Goal: Transaction & Acquisition: Purchase product/service

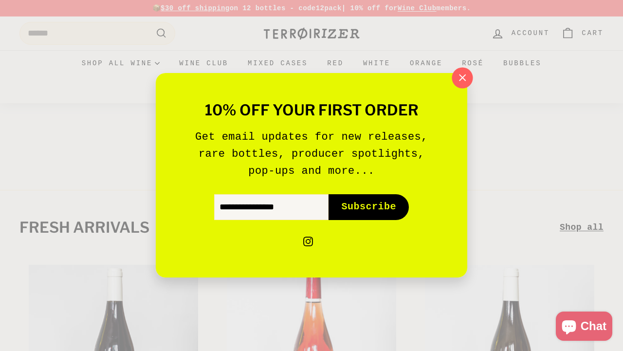
click at [464, 79] on icon "button" at bounding box center [462, 78] width 15 height 15
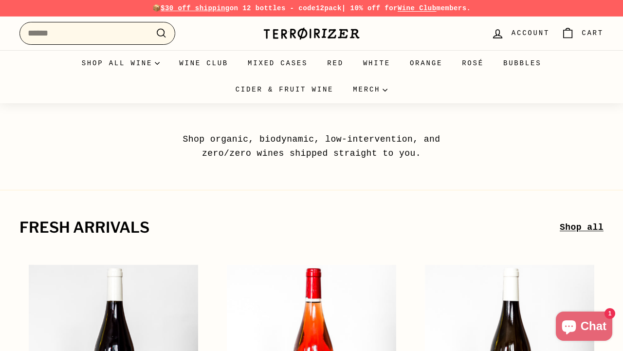
click at [84, 37] on input "Search" at bounding box center [97, 33] width 156 height 23
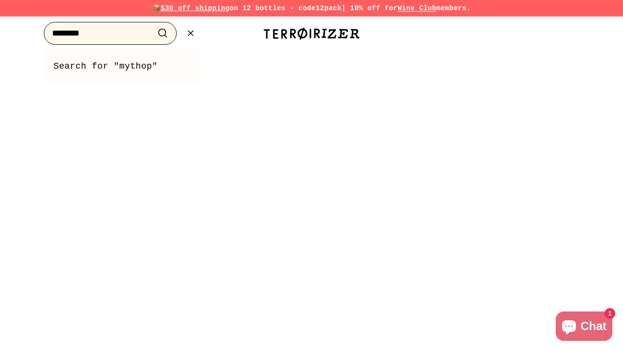
type input "********"
click at [154, 26] on button ".cls-1{fill:none;stroke:#000;stroke-miterlimit:10;stroke-width:2px} Search" at bounding box center [163, 33] width 18 height 15
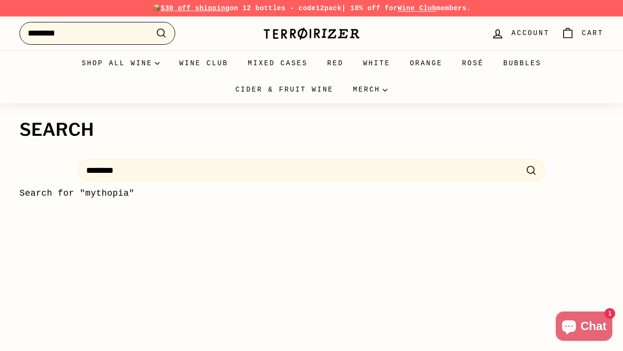
drag, startPoint x: 84, startPoint y: 37, endPoint x: 0, endPoint y: 10, distance: 87.9
click at [0, 10] on div "Pause slideshow Play slideshow 📦 $30 off shipping on 12 bottles - code 12pack |…" at bounding box center [311, 342] width 623 height 685
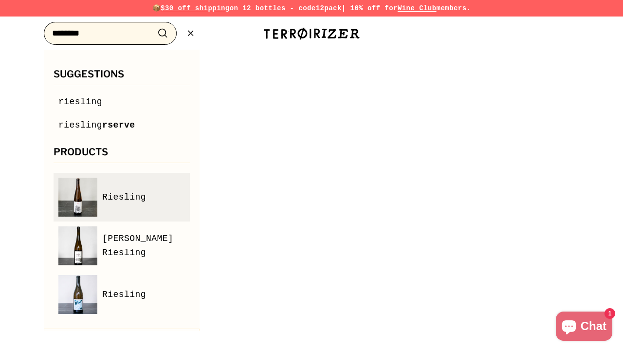
type input "********"
click at [132, 189] on link "Riesling" at bounding box center [121, 197] width 127 height 39
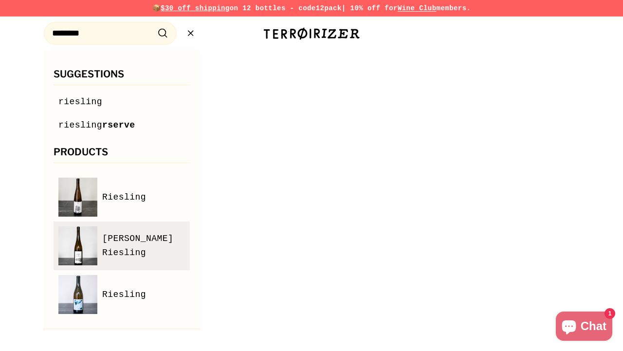
click at [146, 241] on span "Langenberg Riesling" at bounding box center [143, 246] width 83 height 28
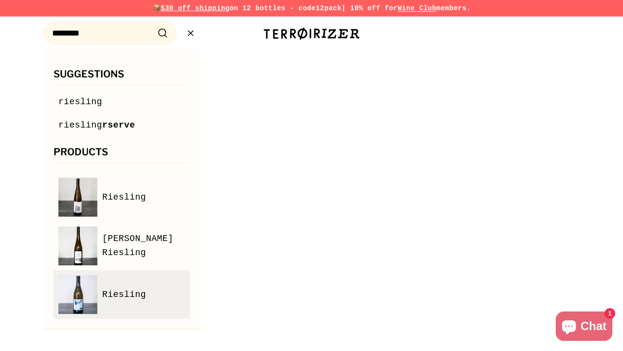
click at [129, 302] on link "Riesling" at bounding box center [121, 294] width 127 height 39
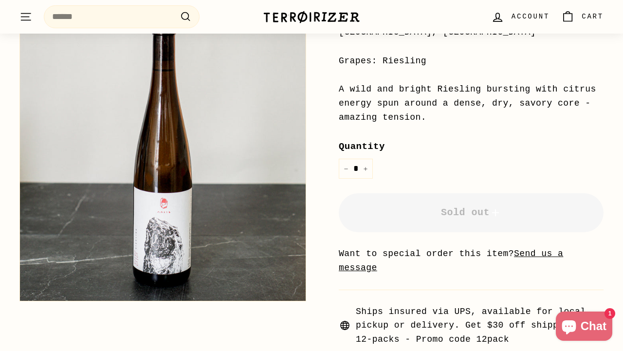
scroll to position [274, 0]
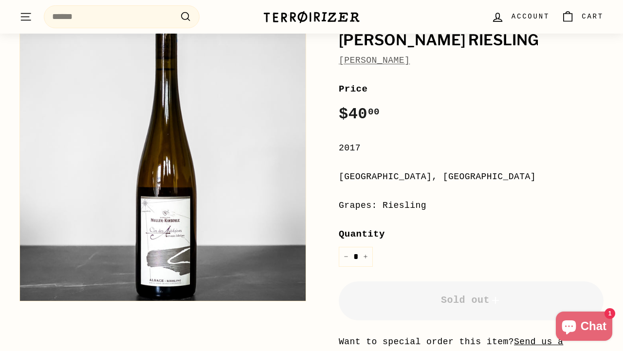
scroll to position [124, 0]
